Goal: Transaction & Acquisition: Purchase product/service

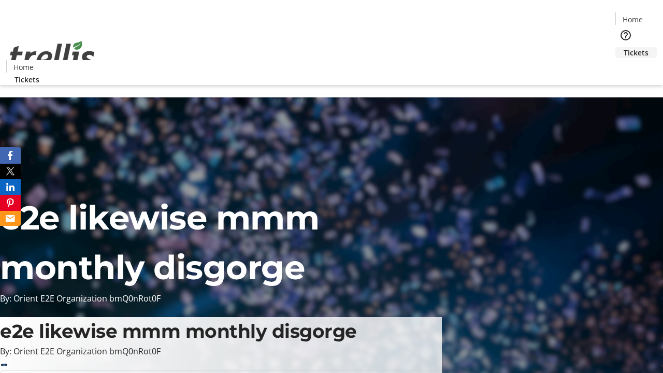
click at [624, 47] on span "Tickets" at bounding box center [636, 52] width 25 height 11
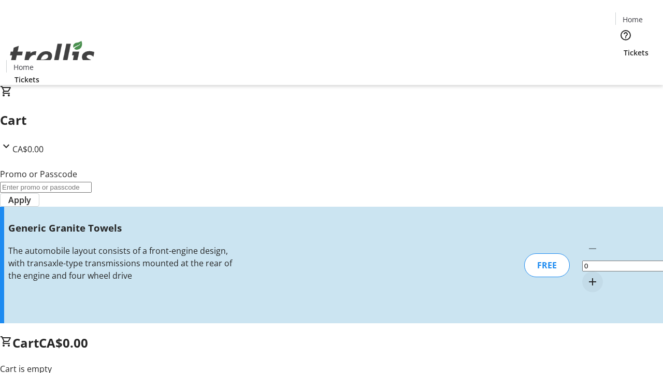
click at [587, 276] on mat-icon "Increment by one" at bounding box center [593, 282] width 12 height 12
type input "1"
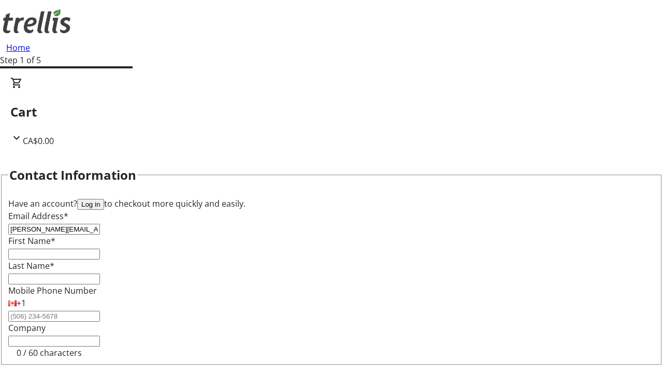
type input "[PERSON_NAME][EMAIL_ADDRESS][DOMAIN_NAME]"
type input "[PERSON_NAME]"
